Goal: Information Seeking & Learning: Understand process/instructions

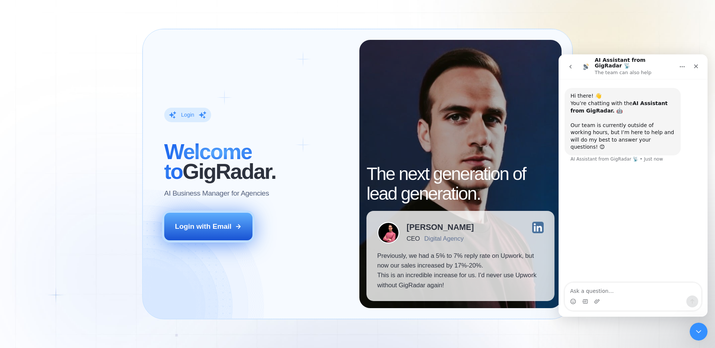
click at [211, 231] on button "Login with Email" at bounding box center [208, 227] width 89 height 28
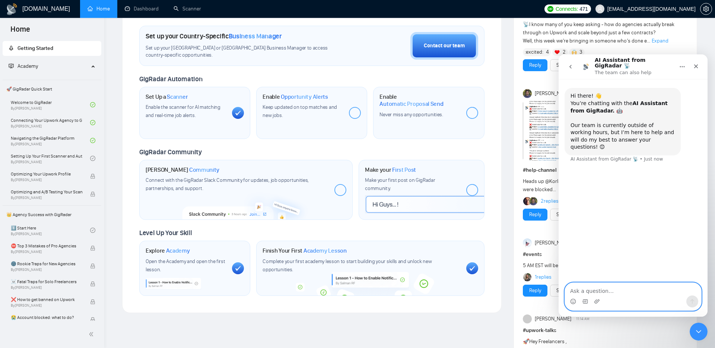
scroll to position [215, 0]
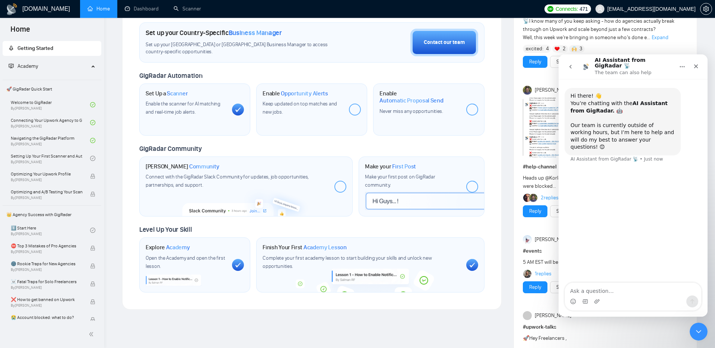
click at [356, 113] on div at bounding box center [355, 110] width 12 height 12
click at [305, 110] on div "Keep updated on top matches and new jobs." at bounding box center [302, 108] width 80 height 16
click at [52, 160] on link "Setting Up Your First Scanner and Auto-Bidder By [PERSON_NAME]" at bounding box center [50, 158] width 79 height 16
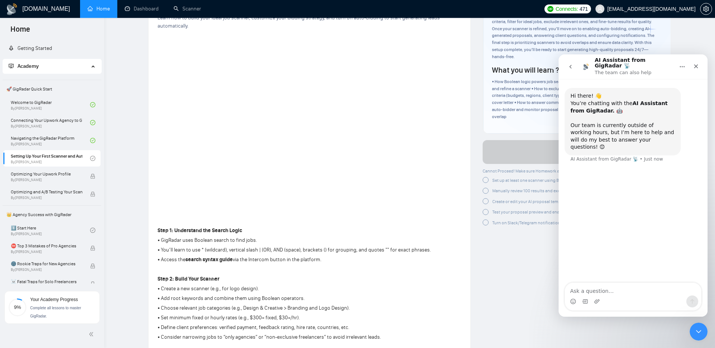
scroll to position [81, 0]
